Goal: Obtain resource: Download file/media

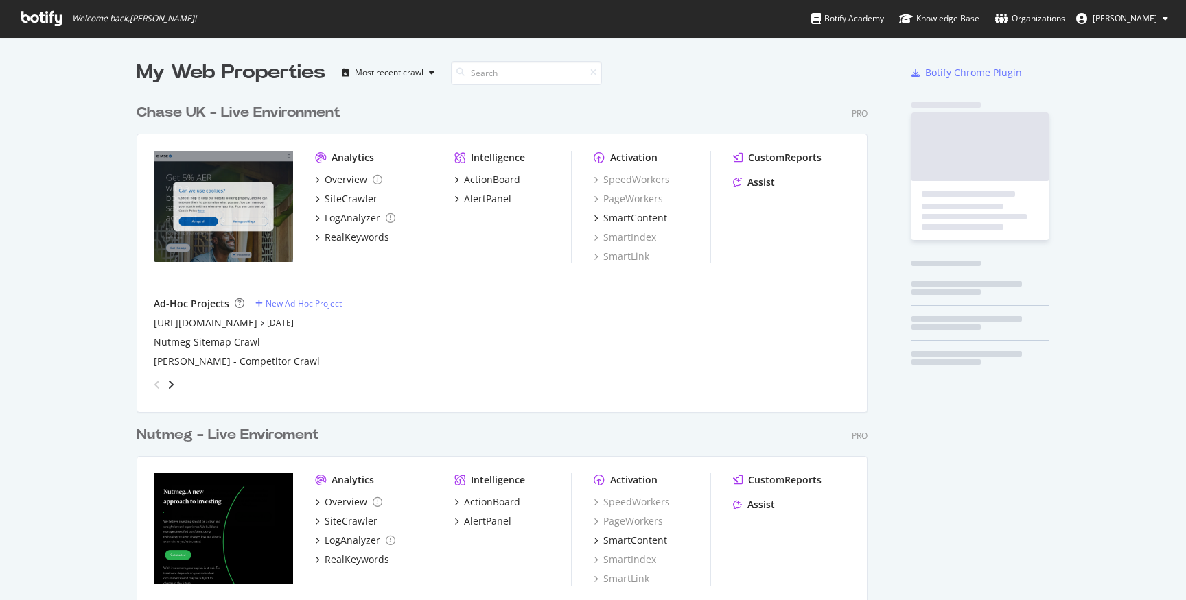
scroll to position [600, 1186]
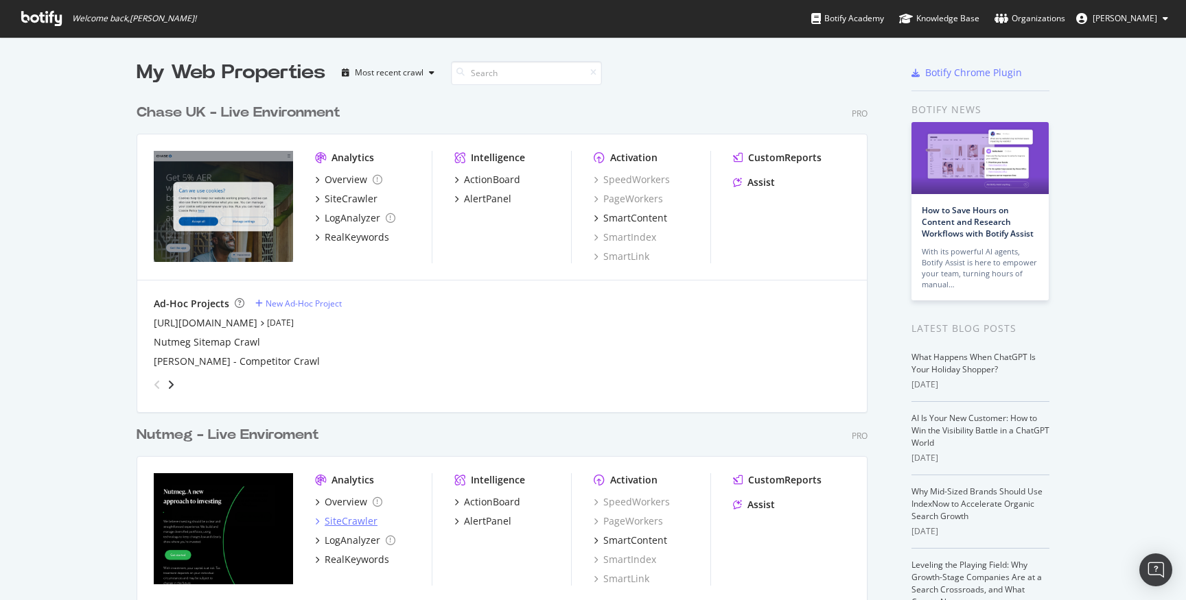
click at [356, 520] on div "SiteCrawler" at bounding box center [351, 522] width 53 height 14
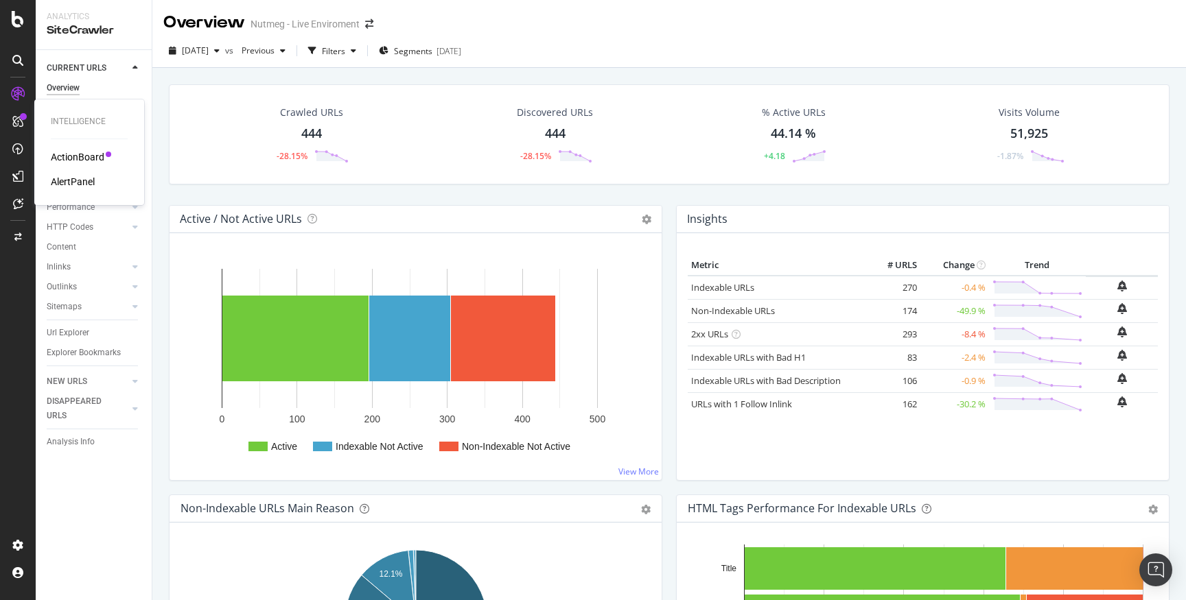
click at [60, 154] on div "ActionBoard" at bounding box center [78, 157] width 54 height 14
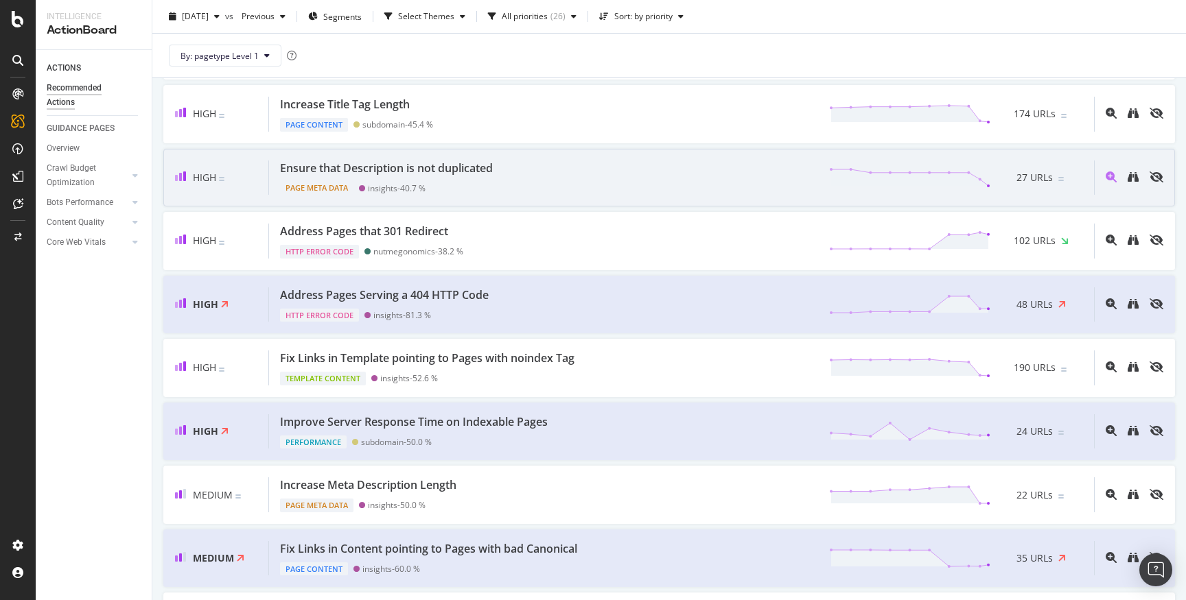
scroll to position [479, 0]
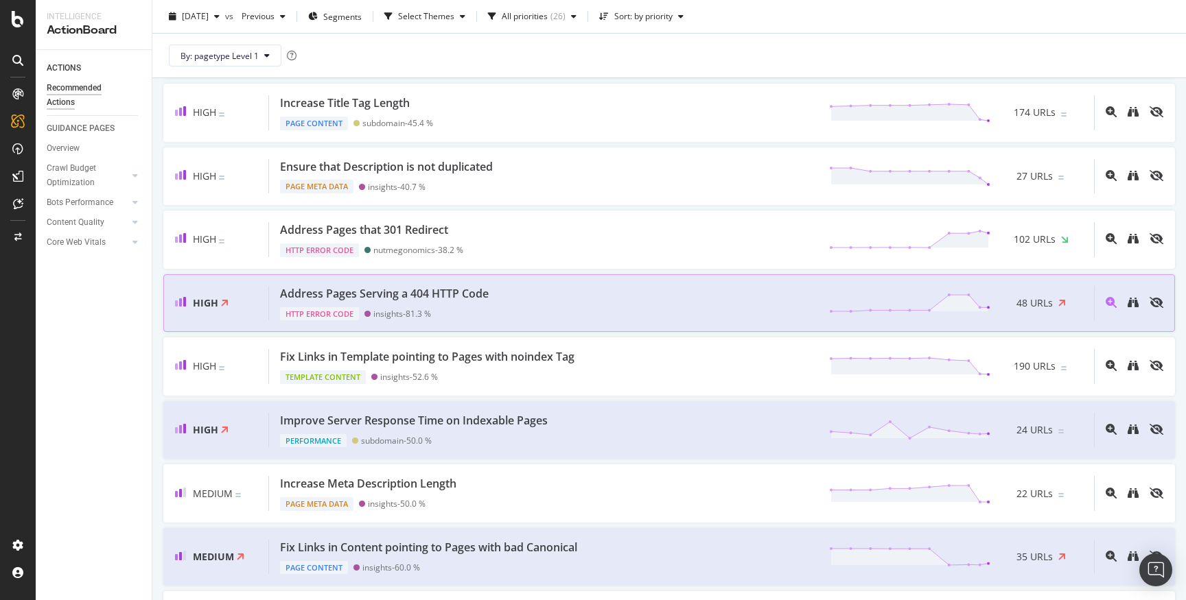
click at [582, 309] on div "Address Pages Serving a 404 HTTP Code HTTP Error Code insights - 81.3 % 48 URLs" at bounding box center [681, 303] width 825 height 35
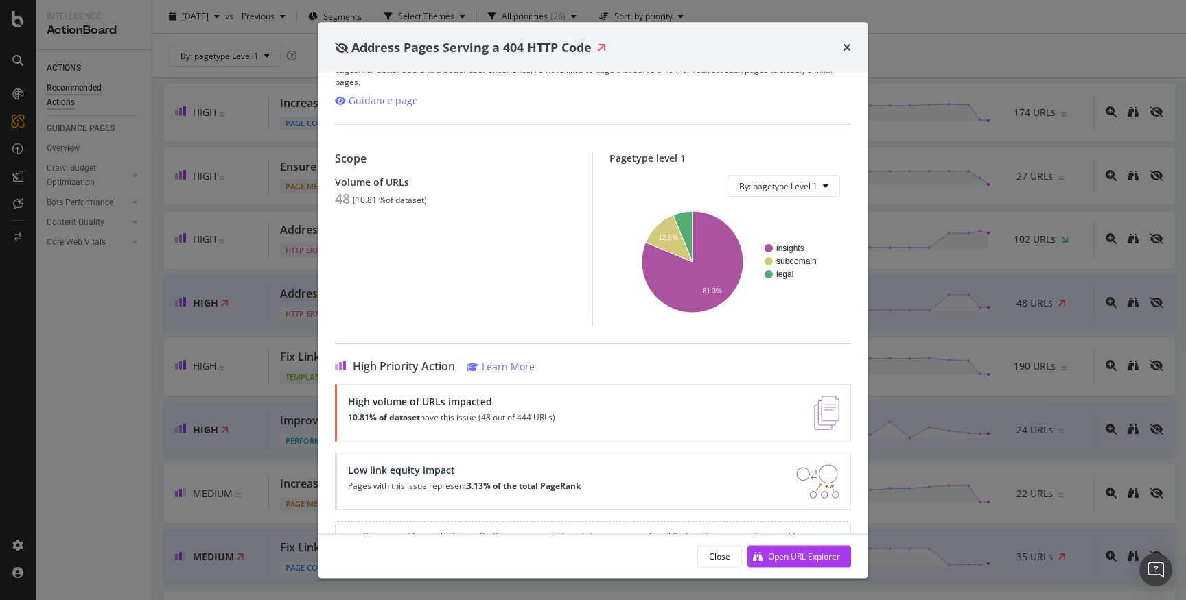
scroll to position [58, 0]
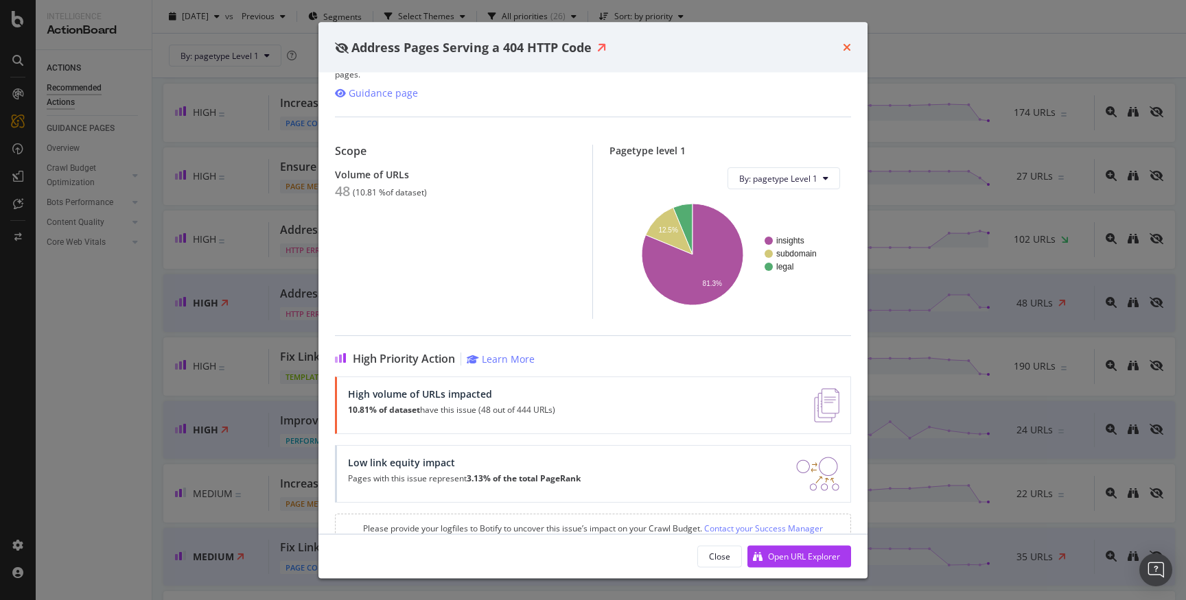
click at [847, 48] on icon "times" at bounding box center [847, 47] width 8 height 11
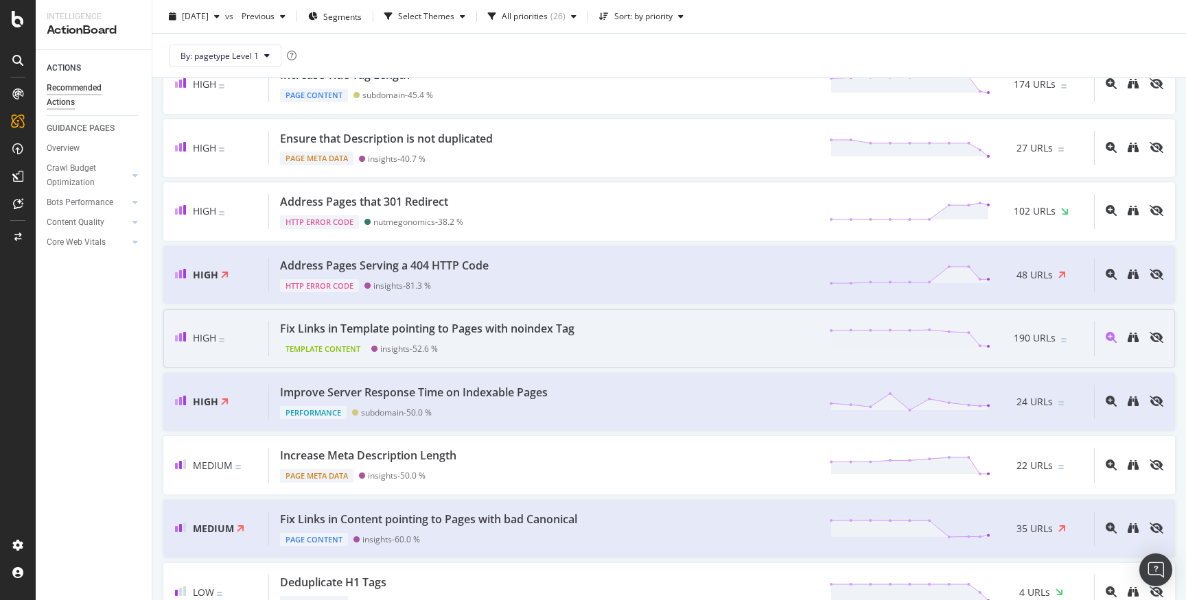
scroll to position [512, 0]
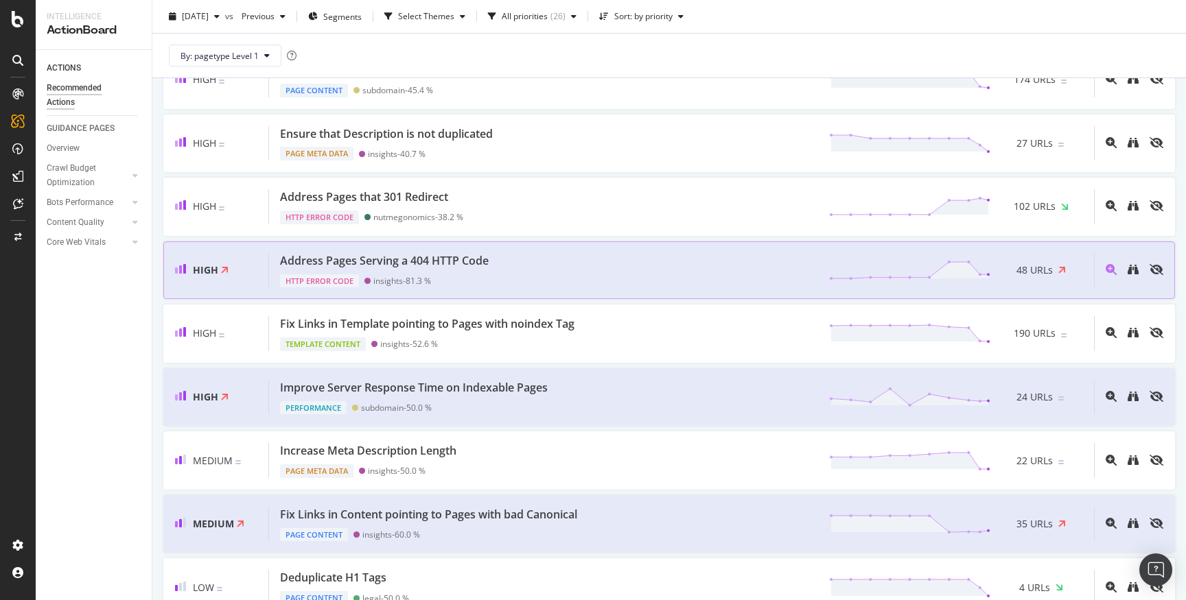
click at [580, 270] on div "Address Pages Serving a 404 HTTP Code HTTP Error Code insights - 81.3 % 48 URLs" at bounding box center [681, 270] width 825 height 35
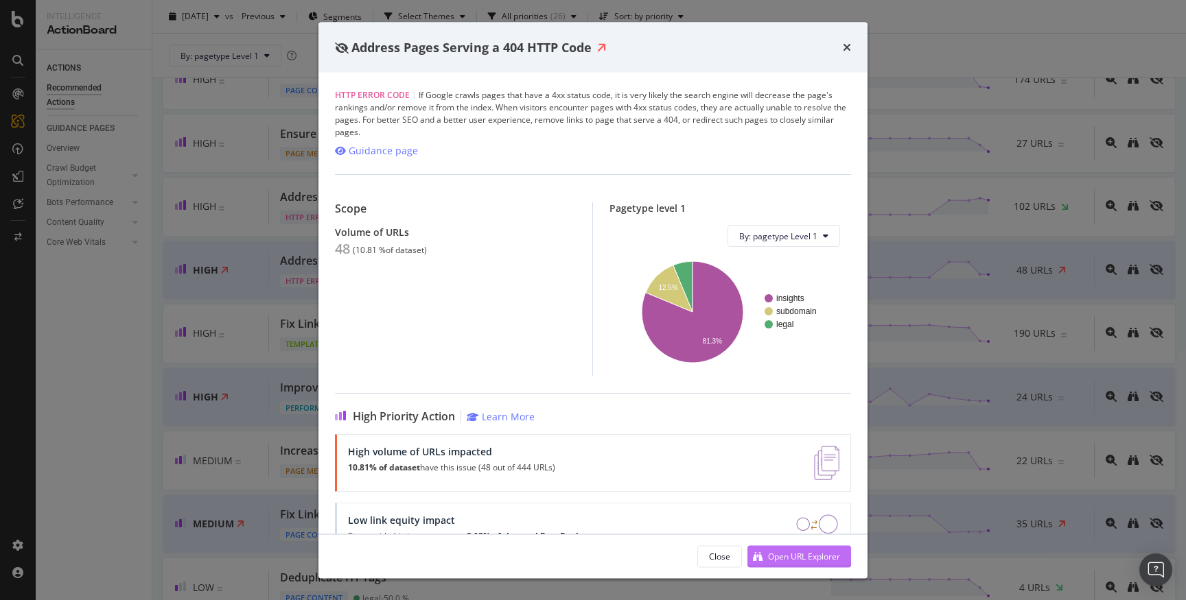
click at [773, 552] on div "Open URL Explorer" at bounding box center [804, 556] width 72 height 12
click at [843, 40] on div "times" at bounding box center [847, 47] width 8 height 18
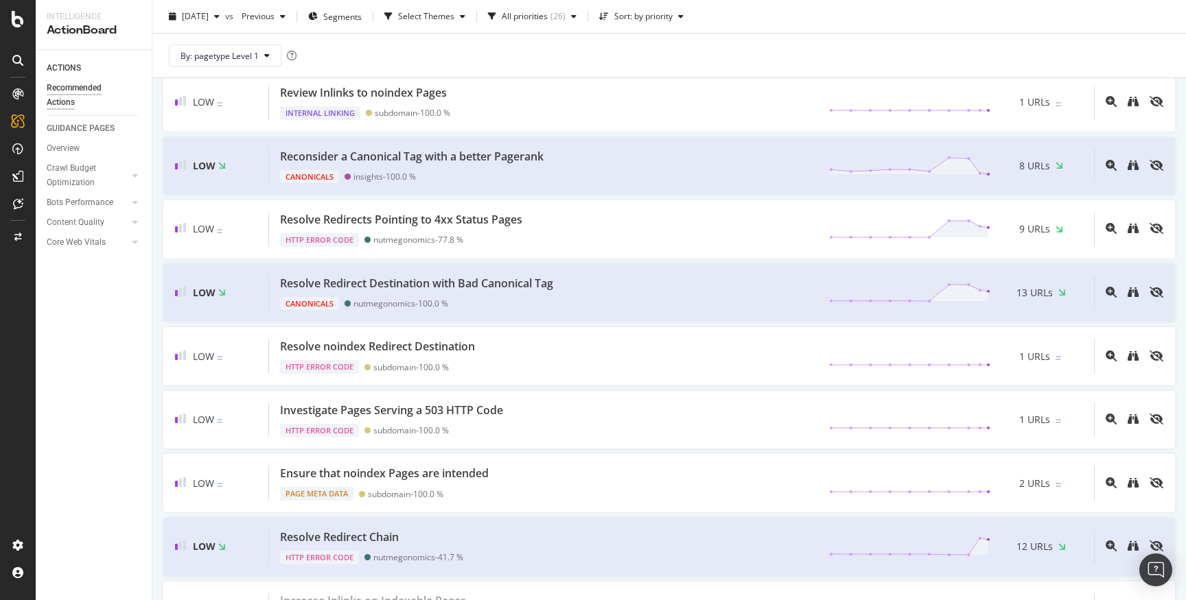
scroll to position [1315, 0]
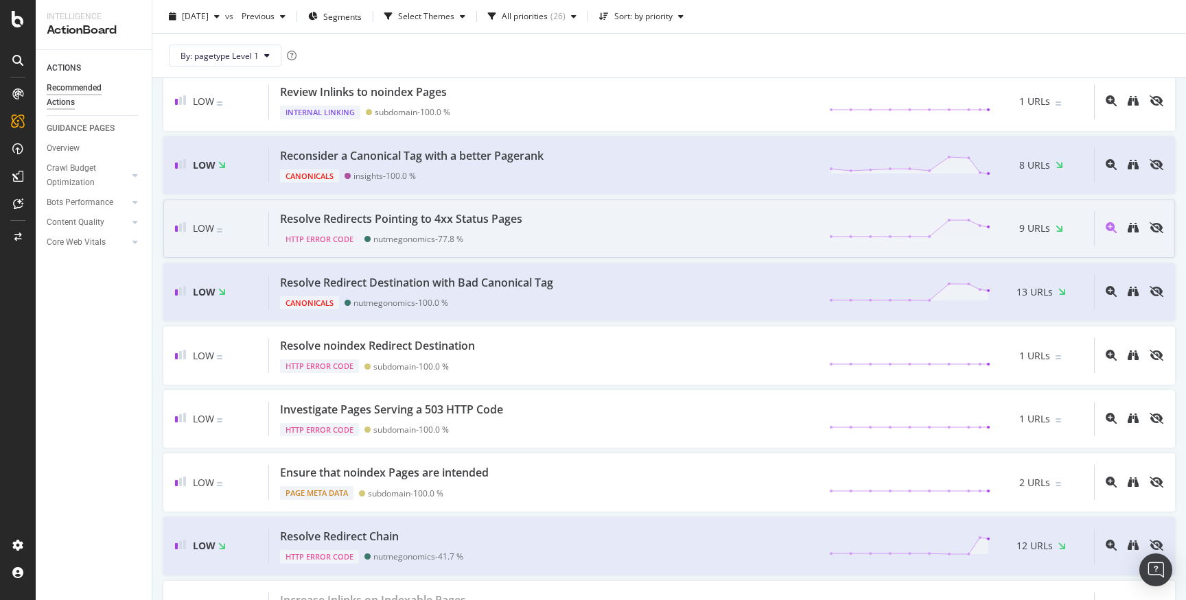
click at [755, 228] on div "Resolve Redirects Pointing to 4xx Status Pages HTTP Error Code nutmegonomics - …" at bounding box center [681, 228] width 825 height 35
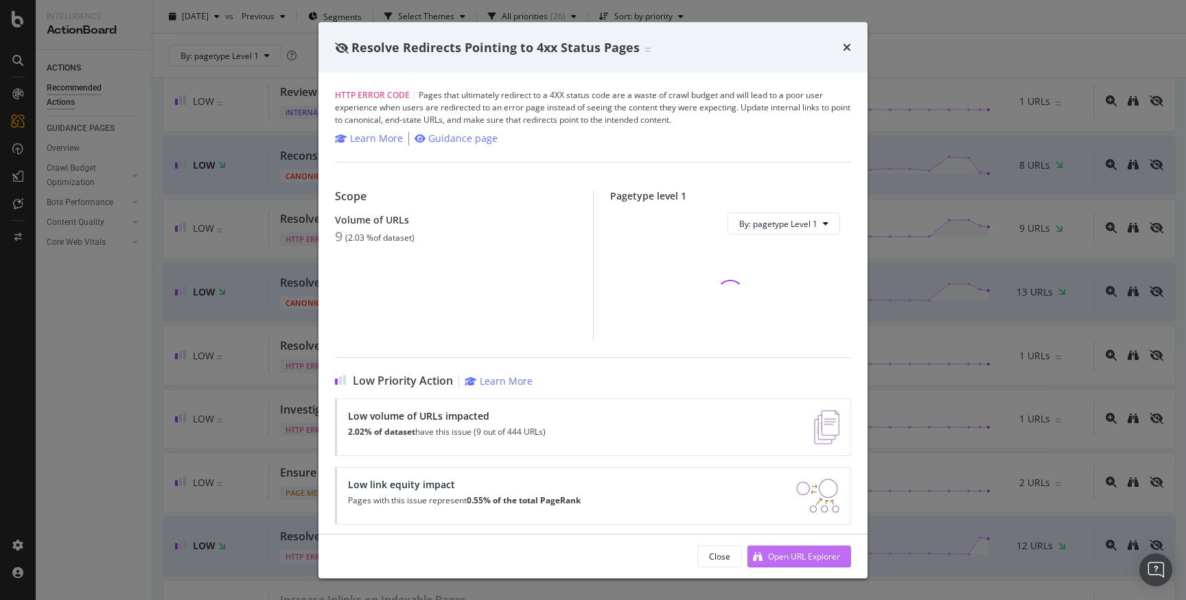
click at [794, 551] on div "Open URL Explorer" at bounding box center [804, 556] width 72 height 12
click at [844, 49] on icon "times" at bounding box center [847, 47] width 8 height 11
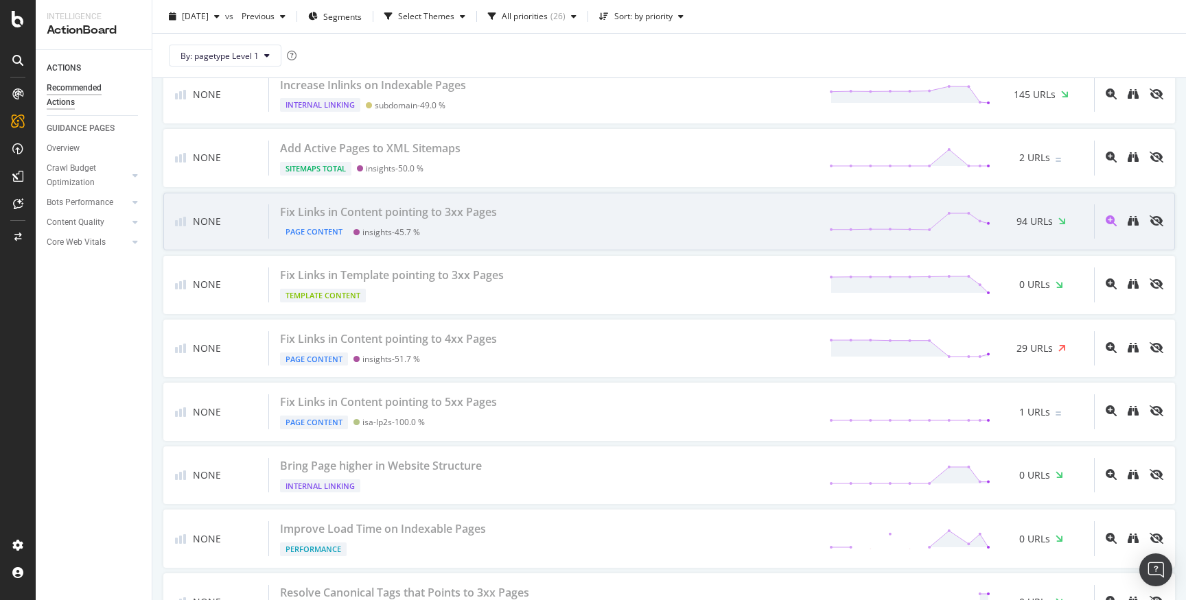
scroll to position [1839, 0]
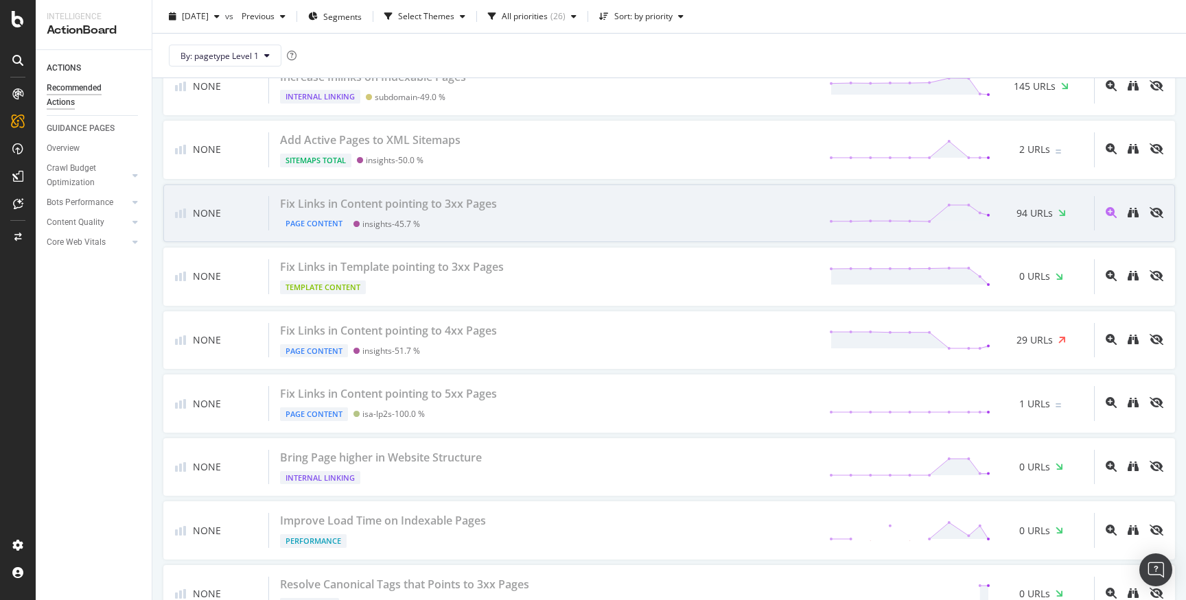
click at [585, 217] on div "Fix Links in Content pointing to 3xx Pages Page Content insights - 45.7 % 94 UR…" at bounding box center [681, 213] width 825 height 35
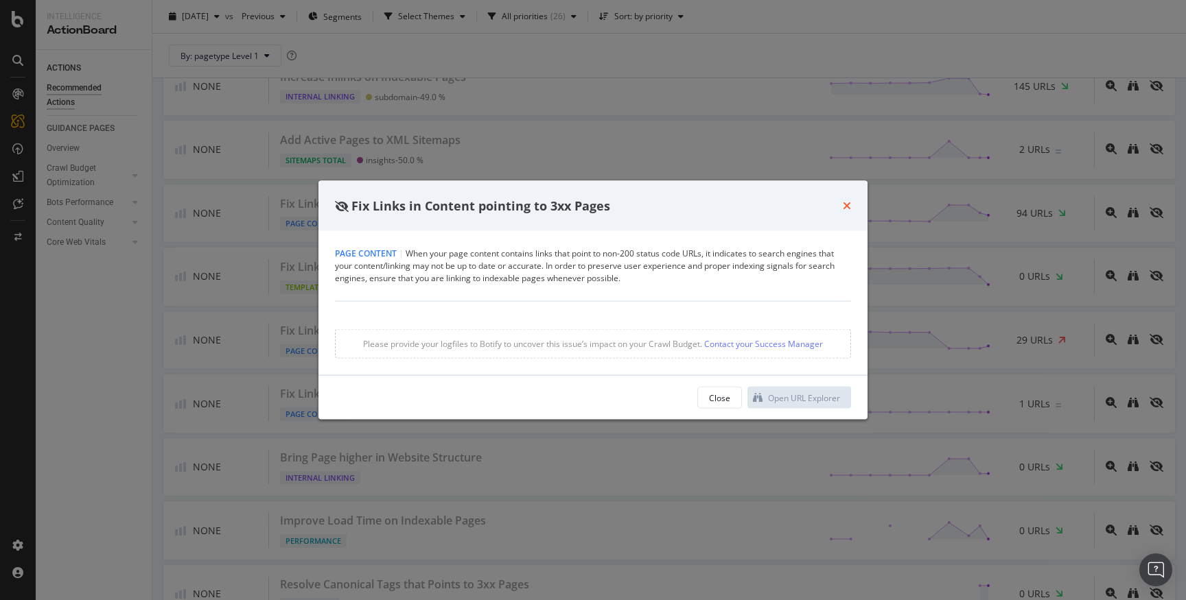
click at [845, 206] on icon "times" at bounding box center [847, 205] width 8 height 11
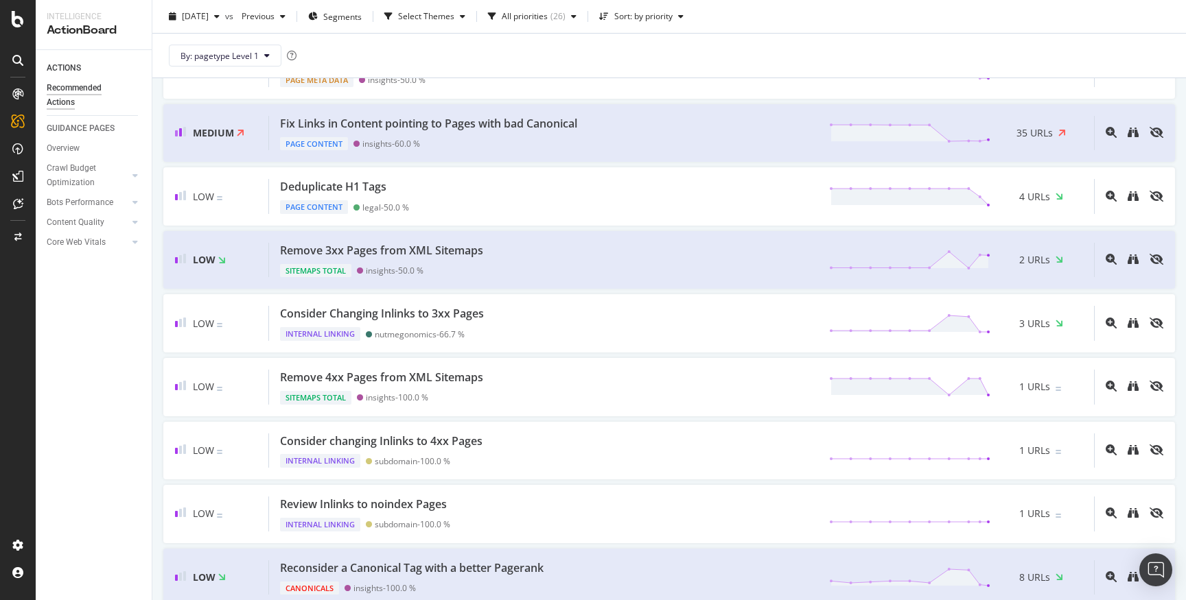
scroll to position [906, 0]
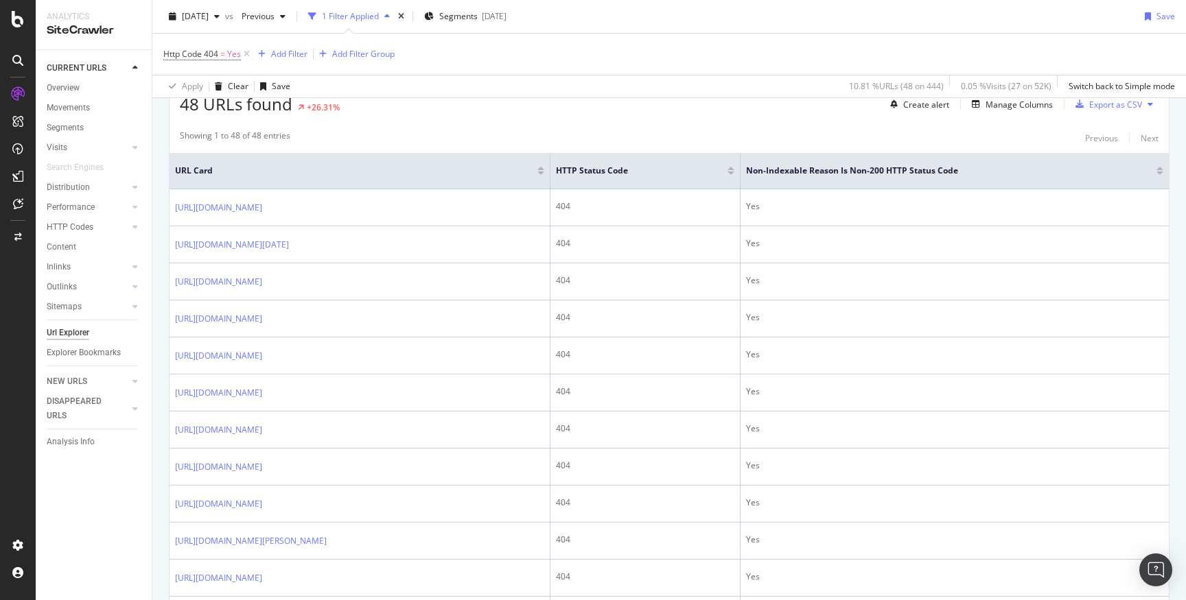
scroll to position [276, 0]
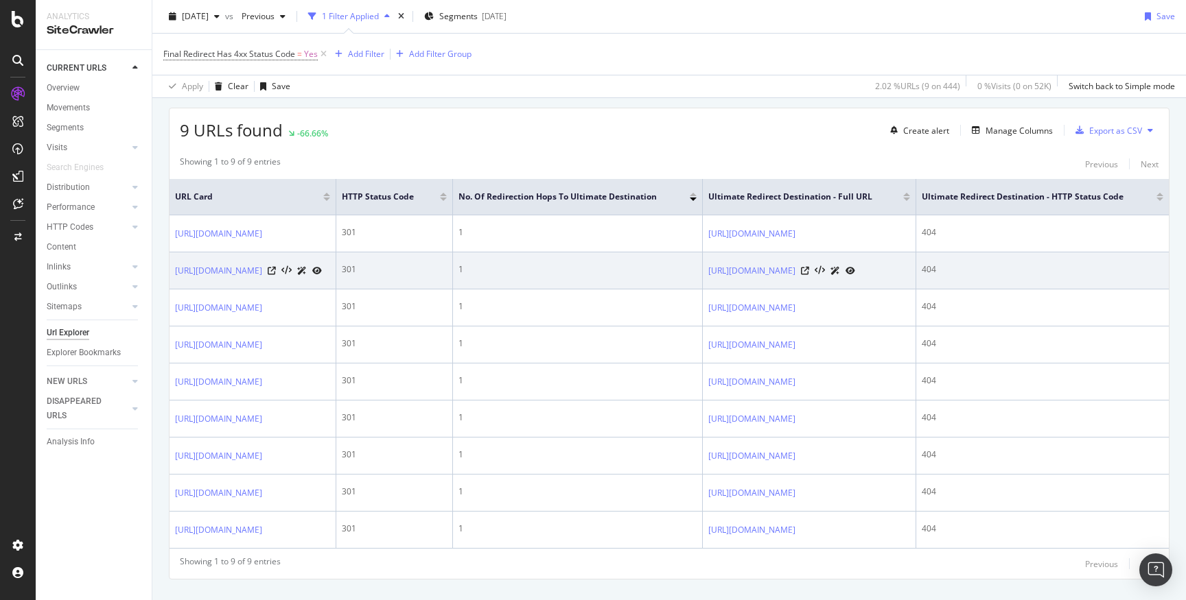
scroll to position [225, 0]
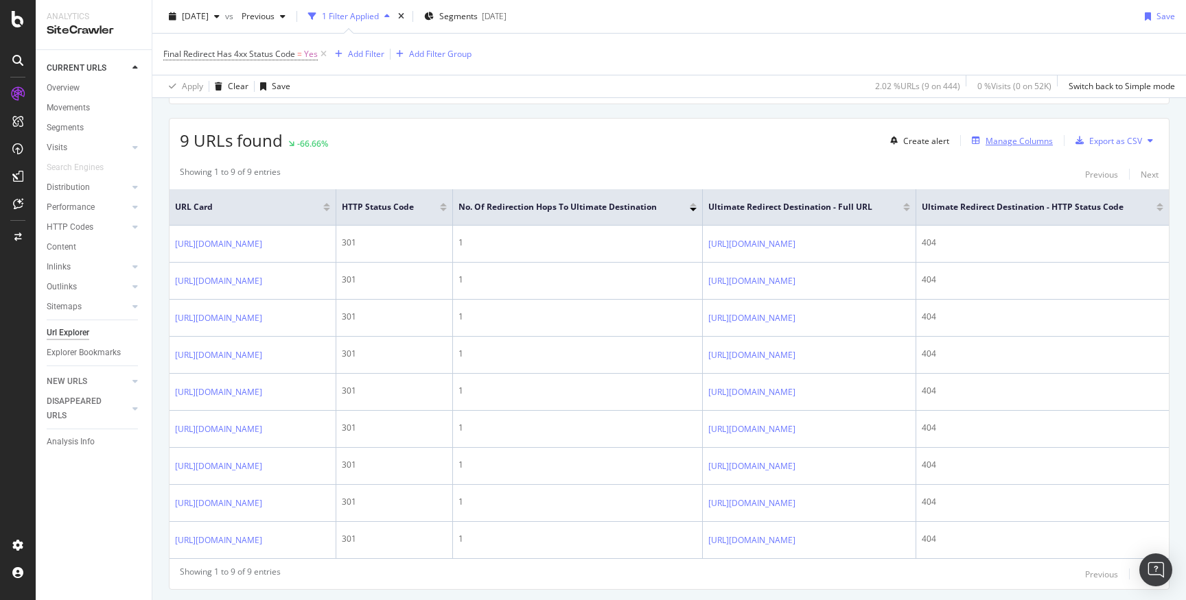
click at [1020, 144] on div "Manage Columns" at bounding box center [1018, 141] width 67 height 12
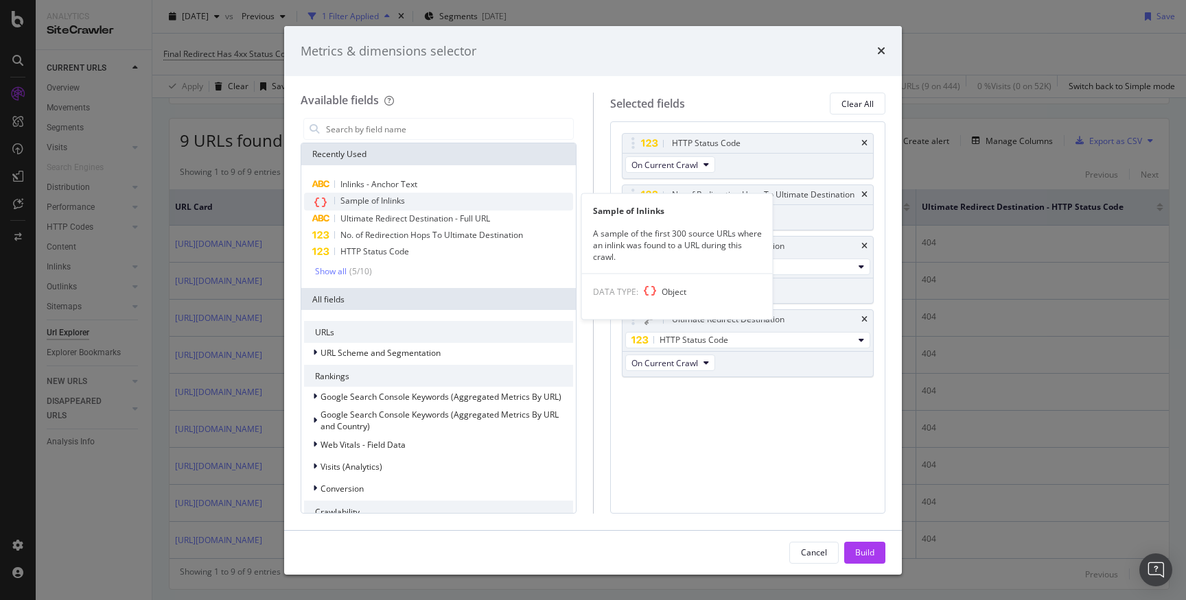
click at [416, 197] on div "Sample of Inlinks" at bounding box center [438, 202] width 269 height 18
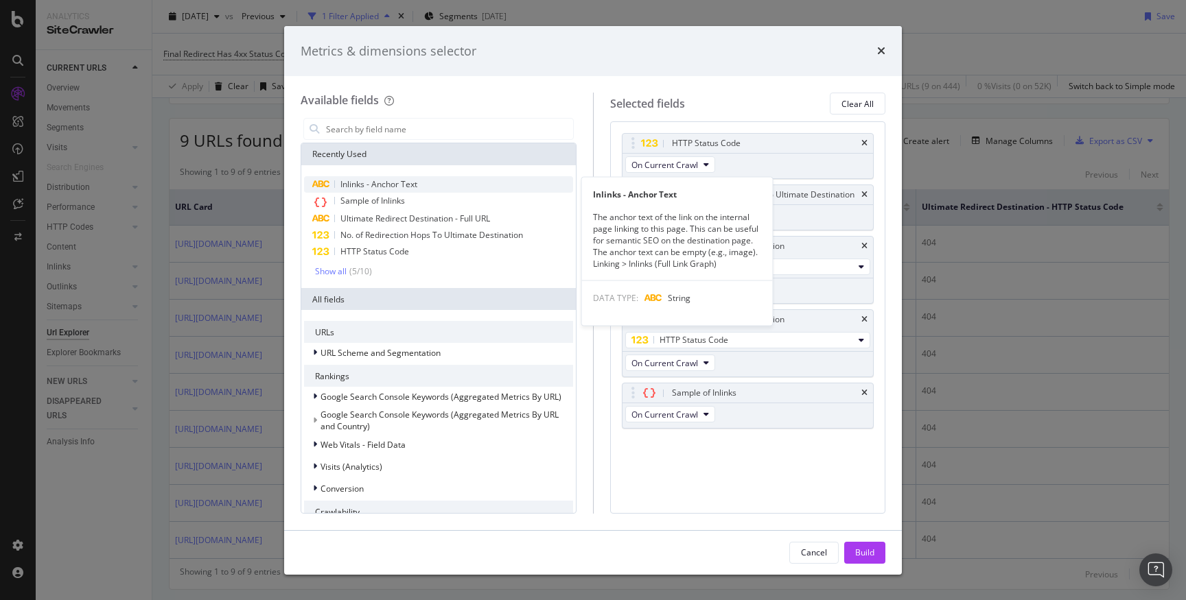
click at [422, 180] on div "Inlinks - Anchor Text" at bounding box center [438, 184] width 269 height 16
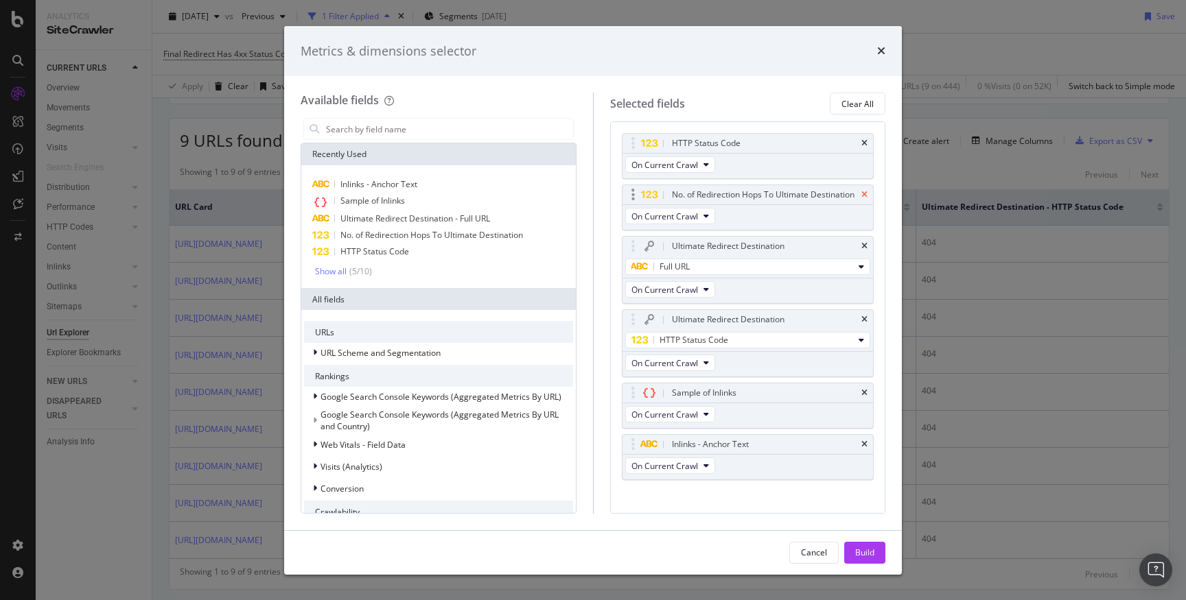
click at [862, 194] on icon "times" at bounding box center [864, 195] width 6 height 8
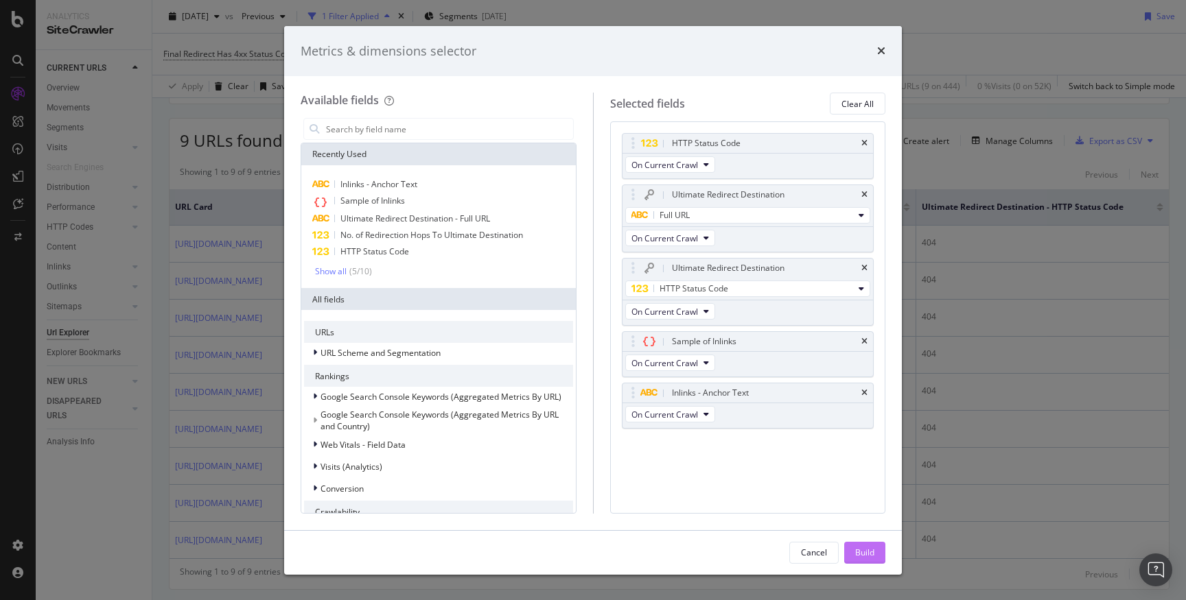
click at [863, 553] on div "Build" at bounding box center [864, 553] width 19 height 12
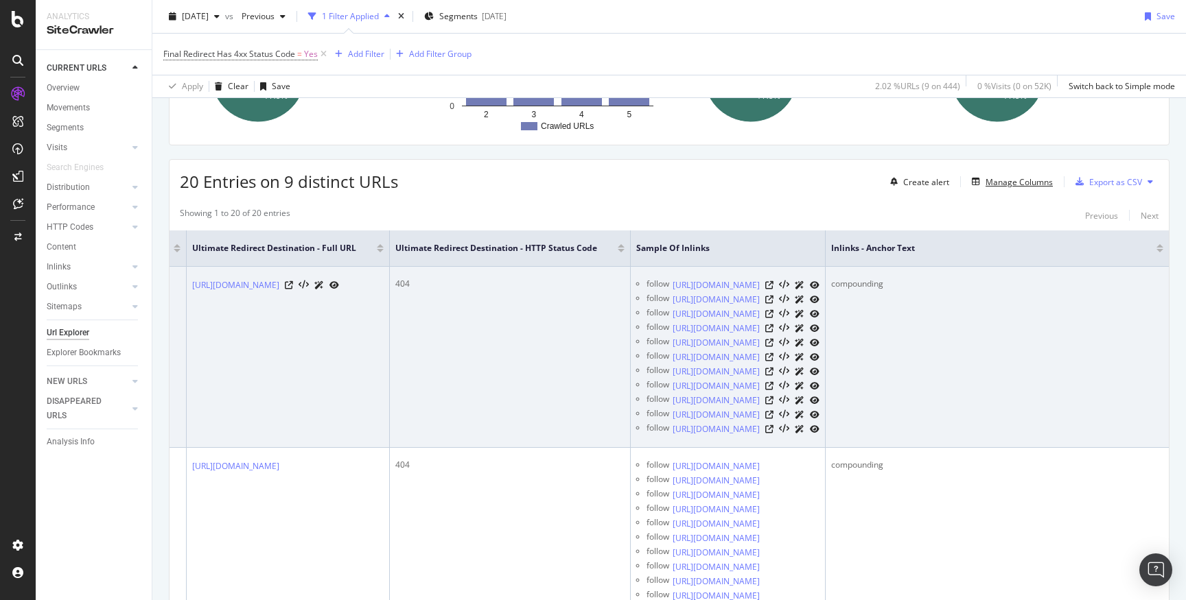
scroll to position [0, 725]
click at [765, 284] on icon at bounding box center [769, 285] width 8 height 8
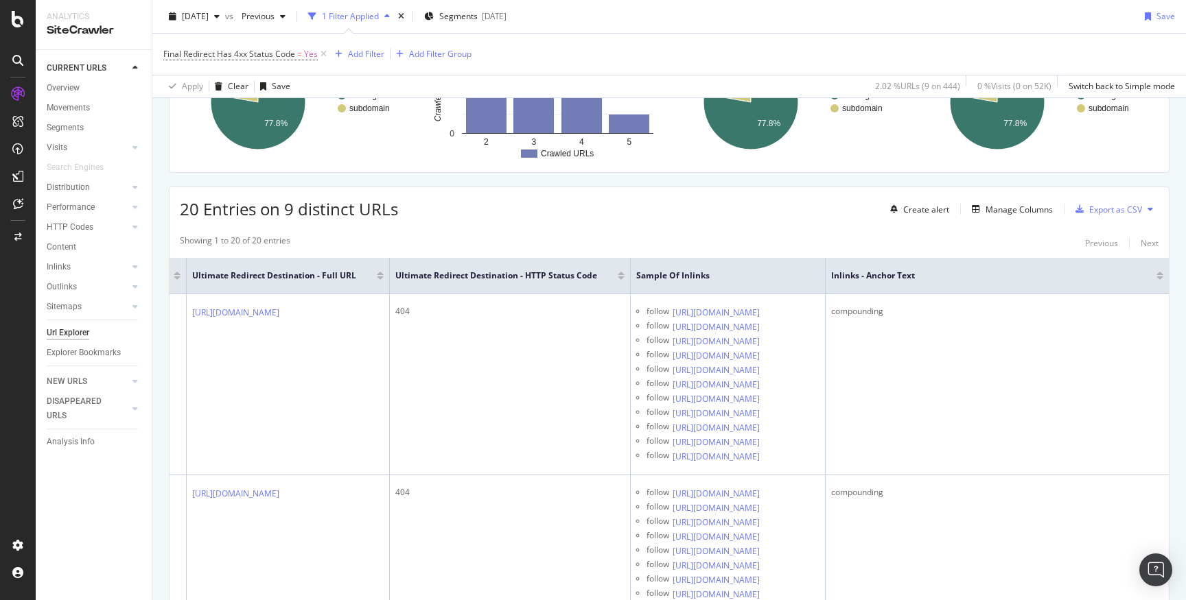
scroll to position [136, 0]
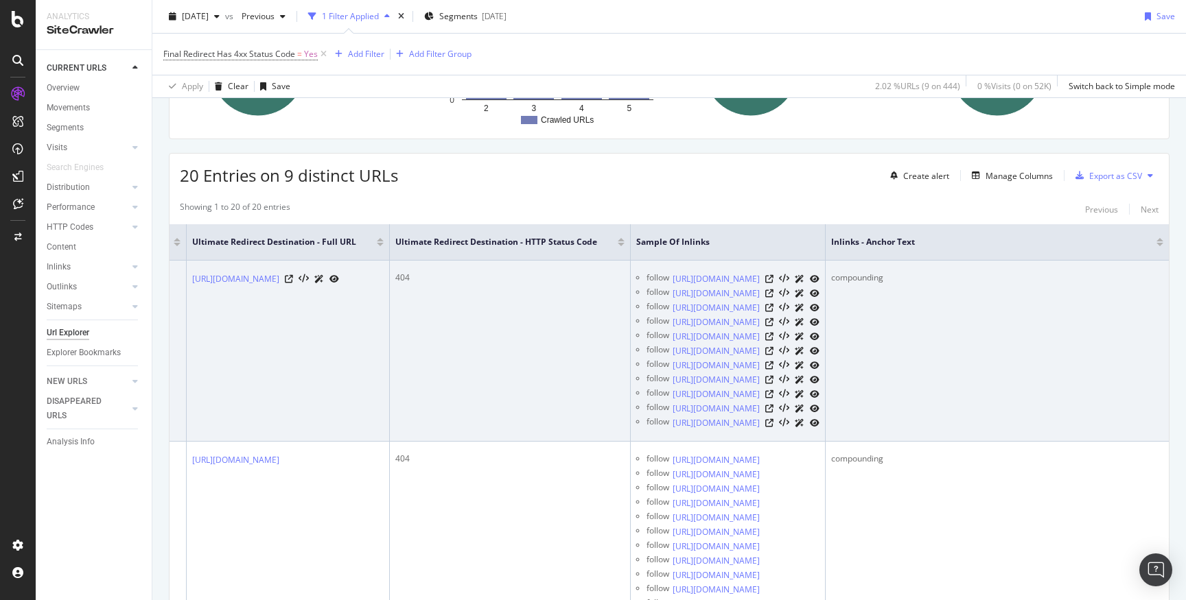
scroll to position [0, 547]
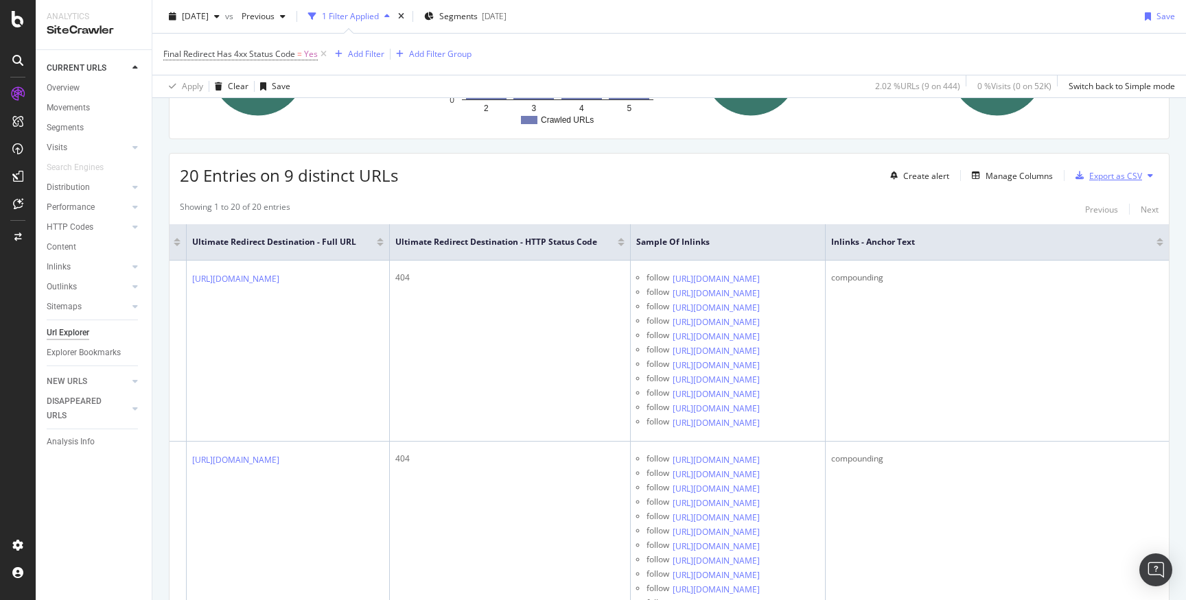
click at [1103, 172] on div "Export as CSV" at bounding box center [1115, 176] width 53 height 12
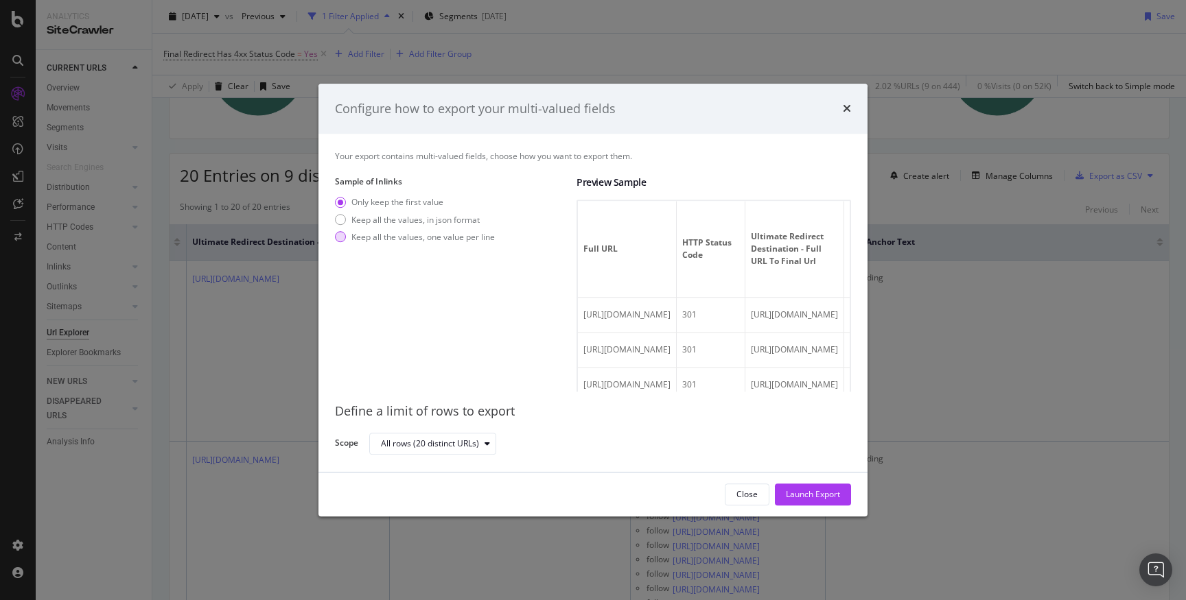
click at [450, 237] on div "Keep all the values, one value per line" at bounding box center [422, 237] width 143 height 12
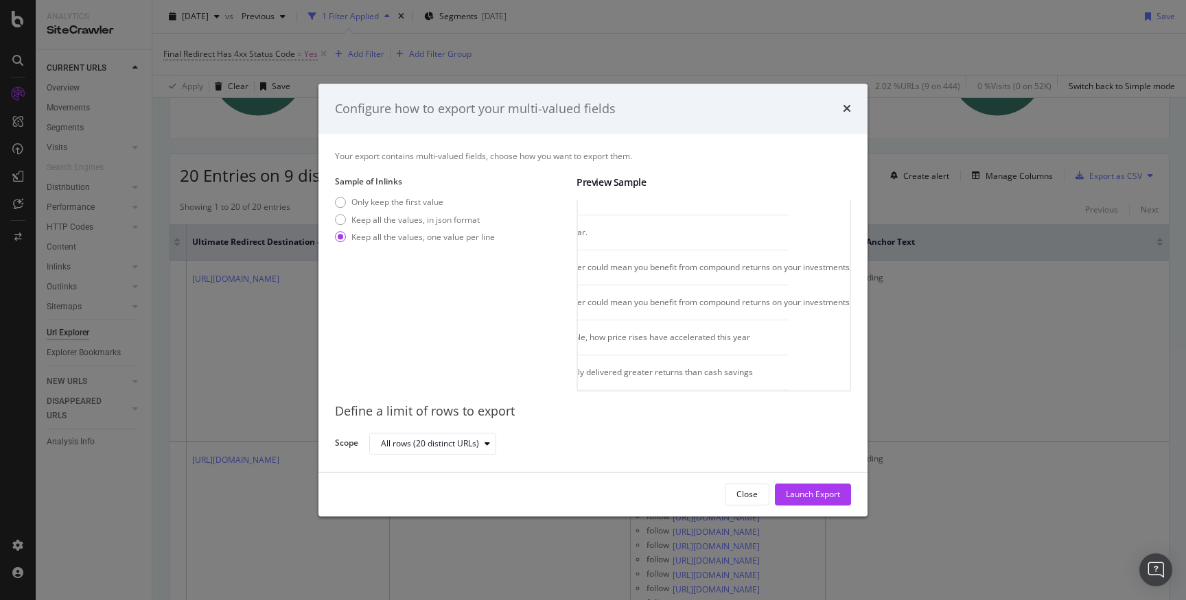
scroll to position [662, 0]
click at [408, 202] on div "Only keep the first value" at bounding box center [397, 203] width 92 height 12
click at [742, 500] on div "Close" at bounding box center [746, 495] width 21 height 12
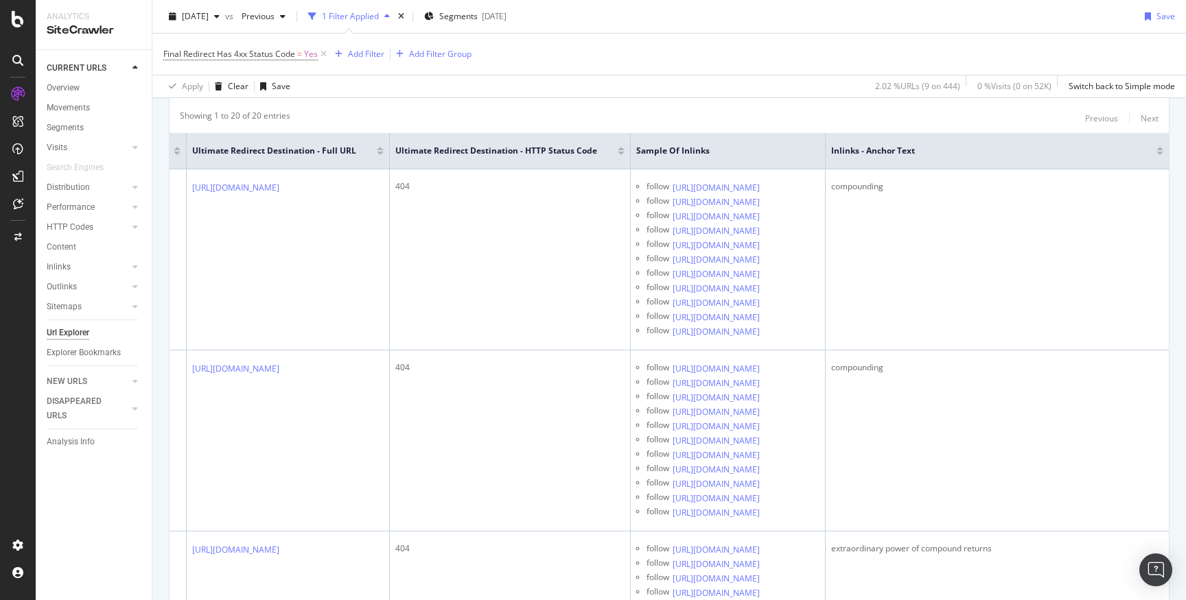
scroll to position [0, 0]
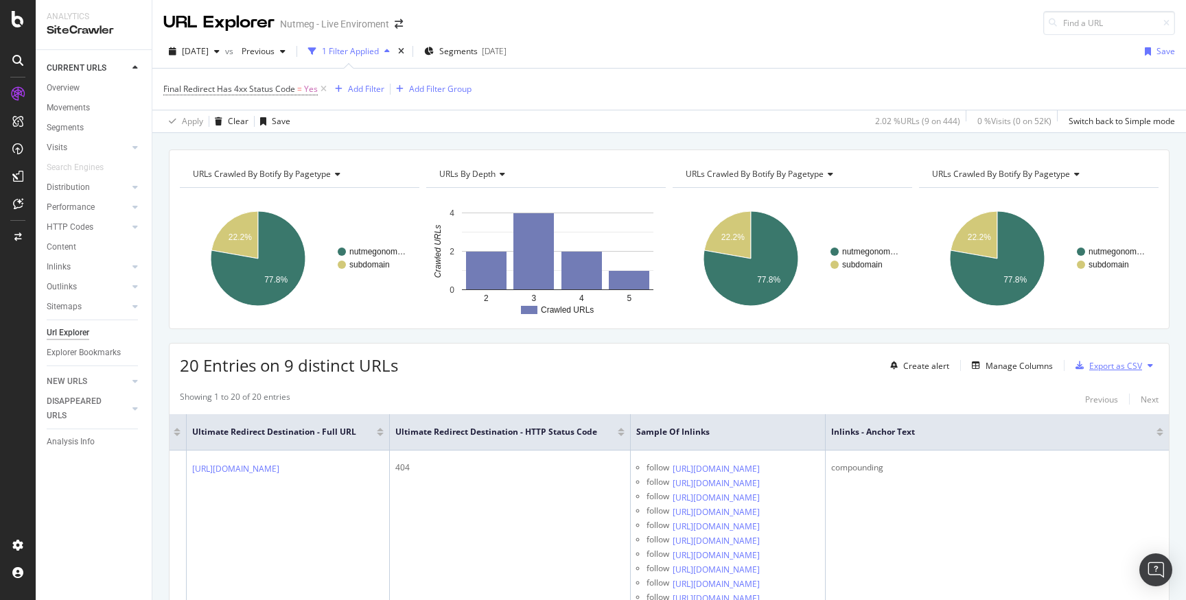
click at [1127, 360] on div "Export as CSV" at bounding box center [1115, 366] width 53 height 12
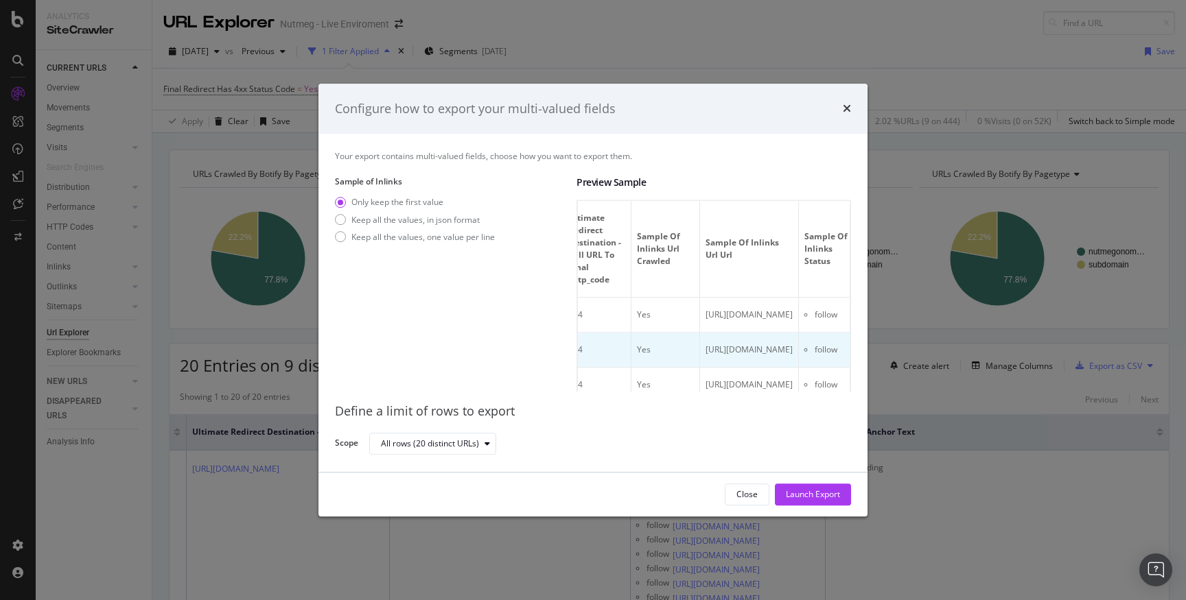
scroll to position [0, 296]
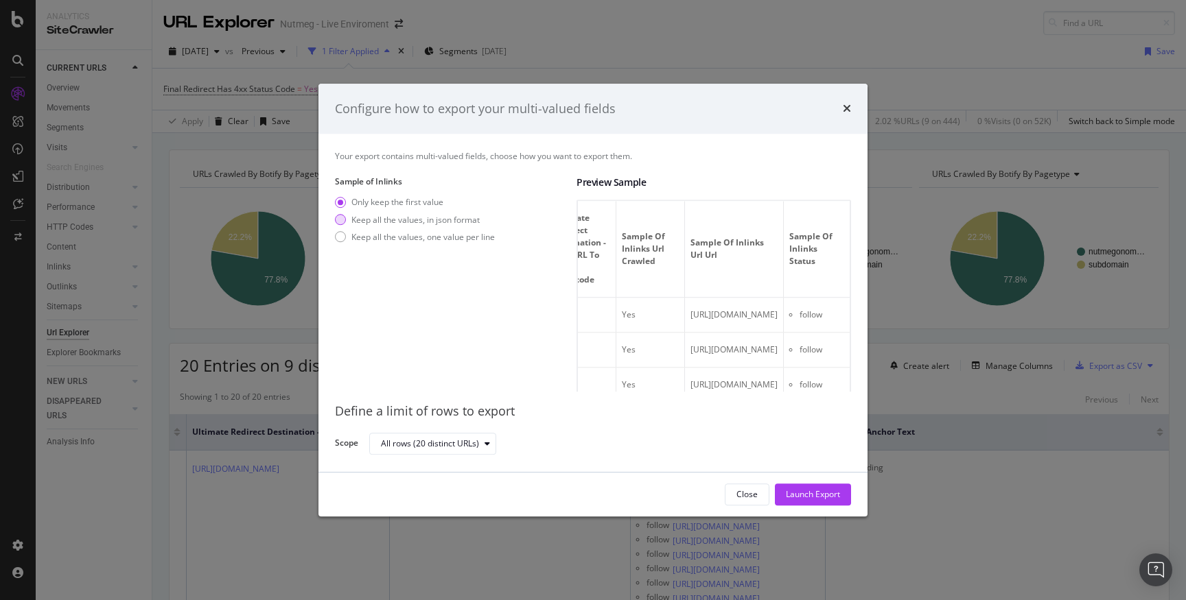
click at [419, 220] on div "Keep all the values, in json format" at bounding box center [415, 220] width 128 height 12
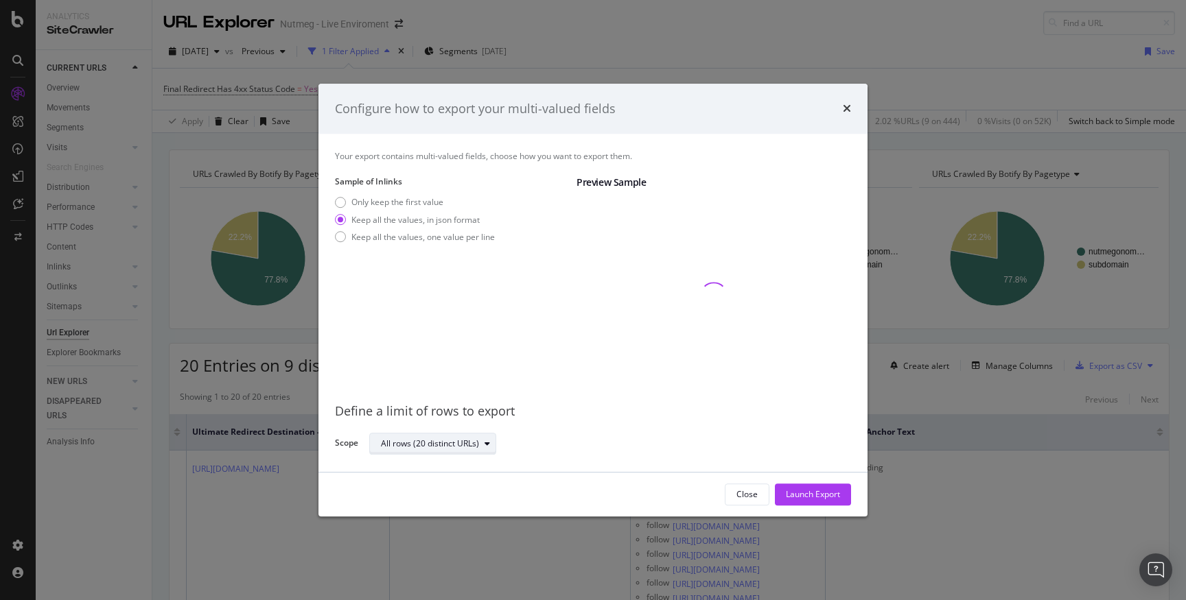
click at [479, 445] on div "modal" at bounding box center [487, 444] width 16 height 8
click at [556, 387] on div "Sample of Inlinks Only keep the first value Keep all the values, in json format…" at bounding box center [450, 284] width 231 height 216
click at [454, 241] on div "Keep all the values, one value per line" at bounding box center [422, 237] width 143 height 12
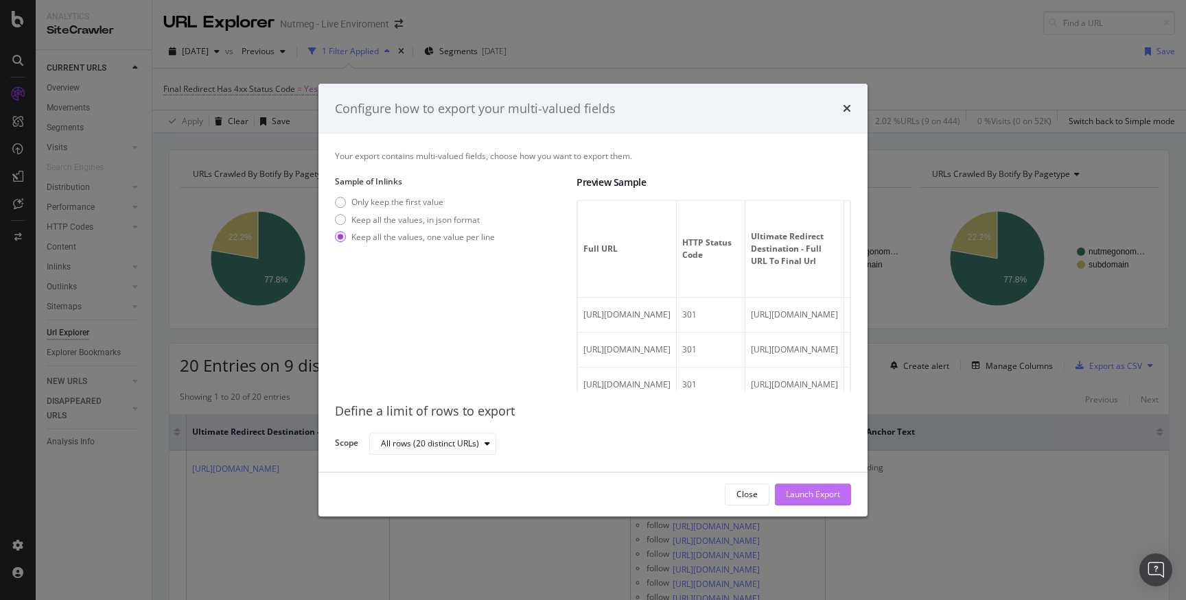
click at [807, 491] on div "Launch Export" at bounding box center [813, 495] width 54 height 12
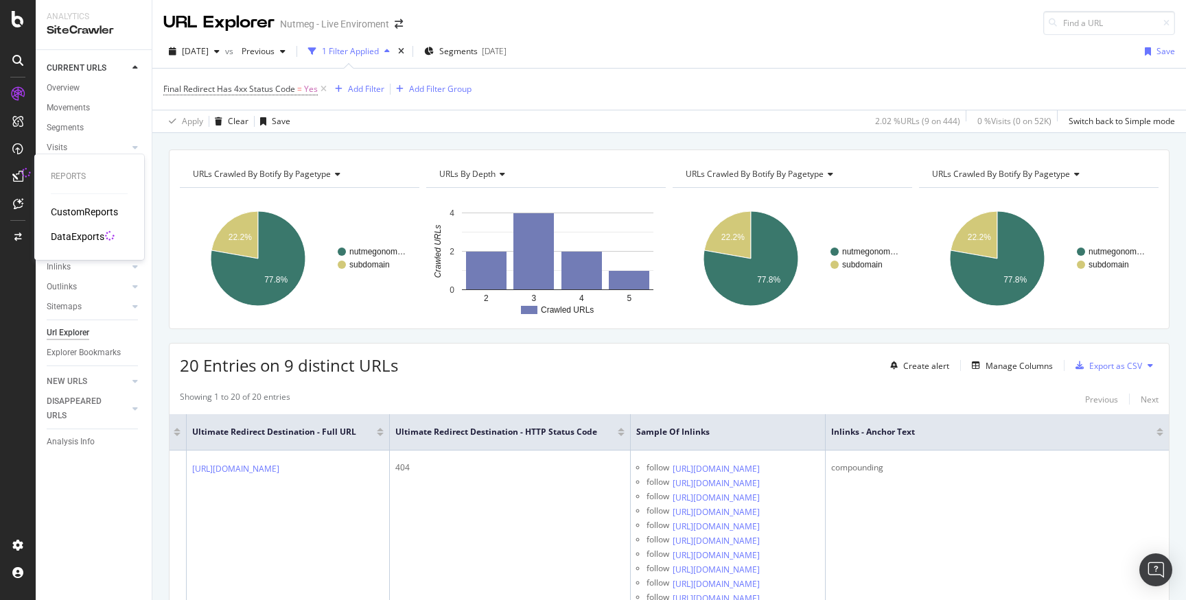
click at [89, 233] on div "DataExports" at bounding box center [78, 237] width 54 height 14
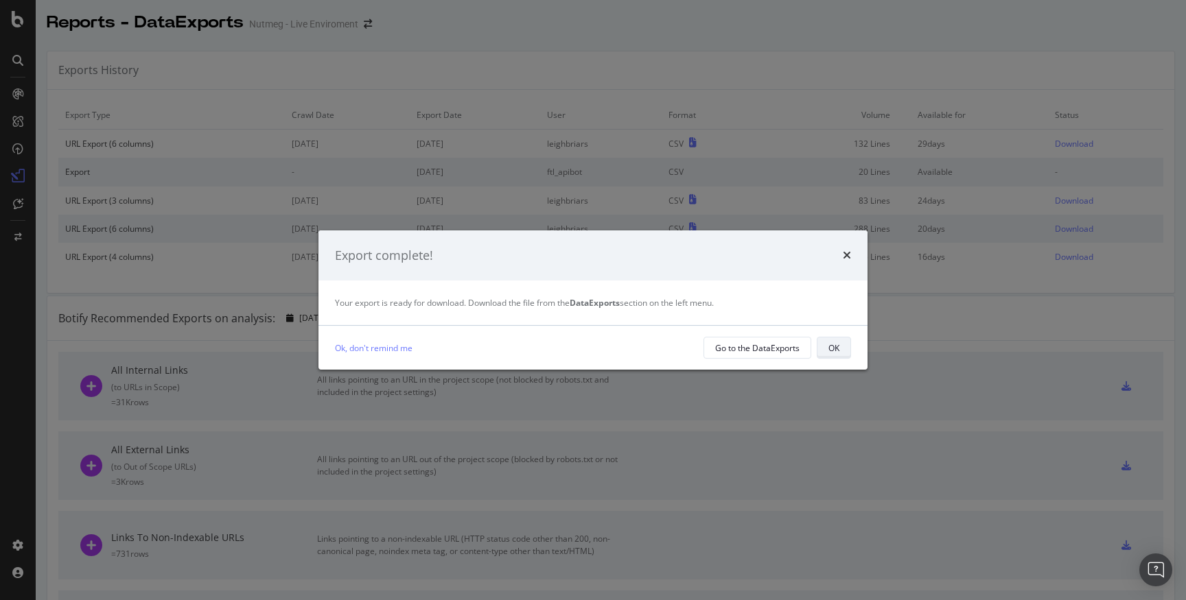
click at [838, 351] on div "OK" at bounding box center [833, 348] width 11 height 12
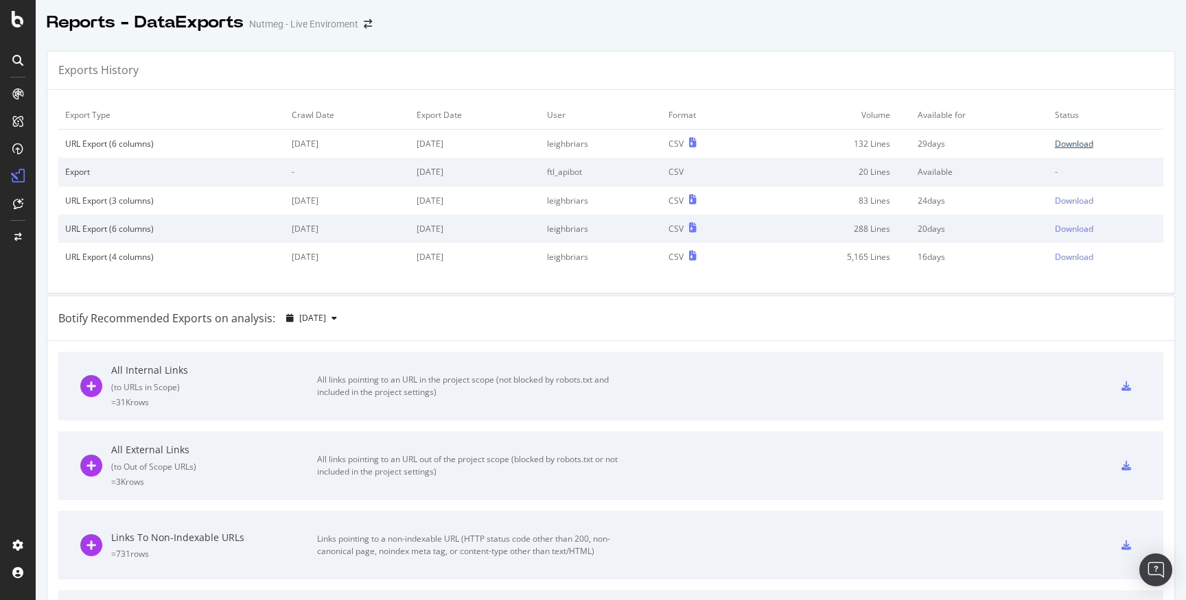
click at [1077, 143] on div "Download" at bounding box center [1073, 144] width 38 height 12
